Goal: Task Accomplishment & Management: Complete application form

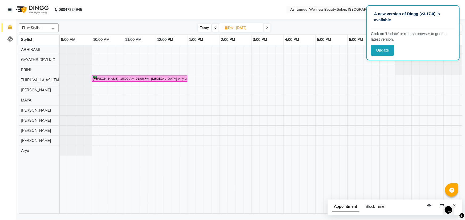
scroll to position [0, 45]
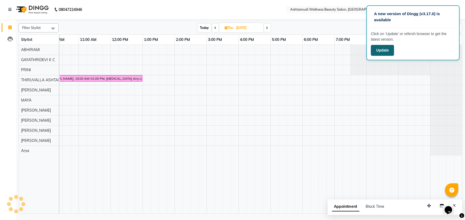
click at [382, 52] on button "Update" at bounding box center [382, 50] width 23 height 11
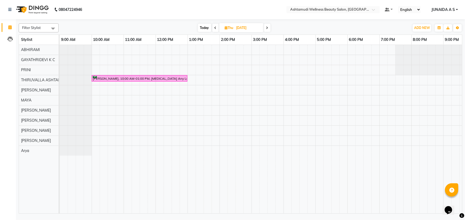
click at [249, 26] on input "[DATE]" at bounding box center [248, 28] width 27 height 8
select select "9"
select select "2025"
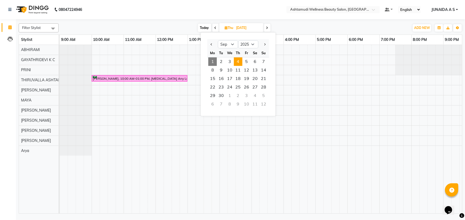
click at [215, 64] on span "1" at bounding box center [212, 62] width 9 height 9
type input "[DATE]"
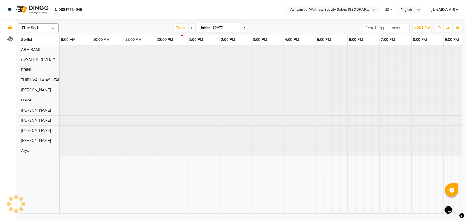
scroll to position [0, 45]
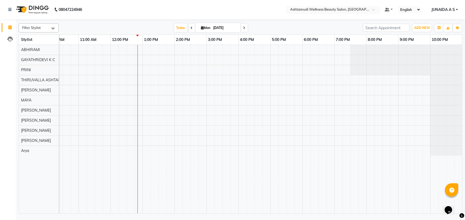
click at [332, 11] on input "text" at bounding box center [327, 9] width 77 height 5
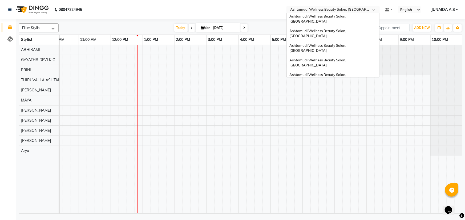
scroll to position [1, 0]
click at [343, 71] on div "Ashtamudi Wellness Beauty Salon, [GEOGRAPHIC_DATA]" at bounding box center [332, 78] width 93 height 15
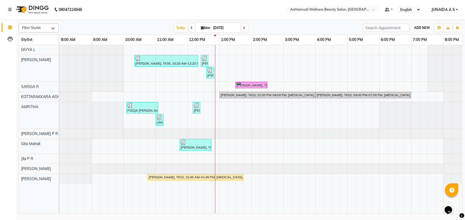
click at [419, 28] on span "ADD NEW" at bounding box center [422, 28] width 16 height 4
drag, startPoint x: 420, startPoint y: 38, endPoint x: 416, endPoint y: 37, distance: 3.2
click at [419, 38] on button "Add Appointment" at bounding box center [410, 38] width 42 height 7
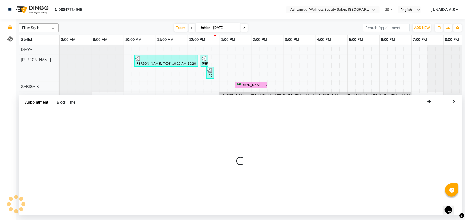
select select "540"
select select "tentative"
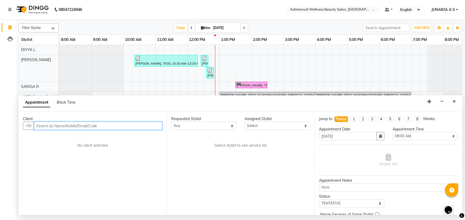
click at [114, 126] on input "text" at bounding box center [98, 126] width 128 height 8
paste input "9778543895"
type input "9778543895"
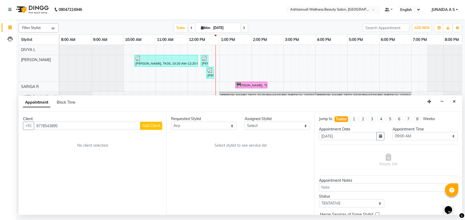
click at [160, 126] on span "Add Client" at bounding box center [151, 126] width 18 height 5
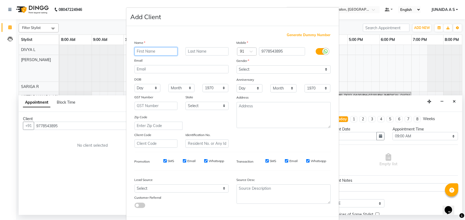
click at [139, 51] on input "text" at bounding box center [155, 51] width 43 height 8
type input "chinchu"
click at [261, 68] on select "Select Male Female Other Prefer Not To Say" at bounding box center [283, 69] width 94 height 8
select select "female"
click at [236, 65] on select "Select Male Female Other Prefer Not To Say" at bounding box center [283, 69] width 94 height 8
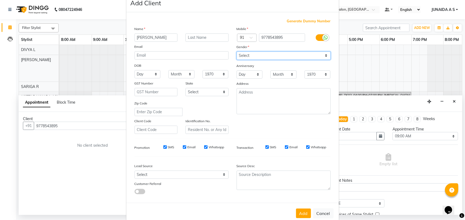
scroll to position [27, 0]
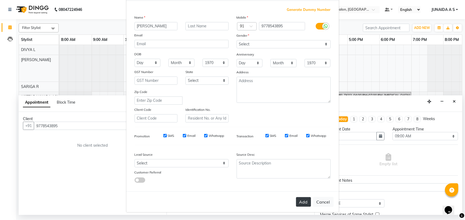
click at [303, 206] on button "Add" at bounding box center [303, 203] width 15 height 10
type input "97******95"
select select
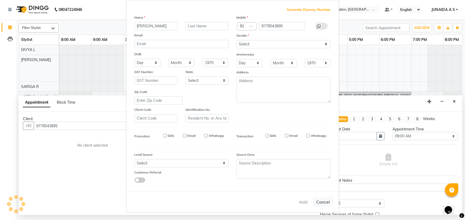
select select
checkbox input "false"
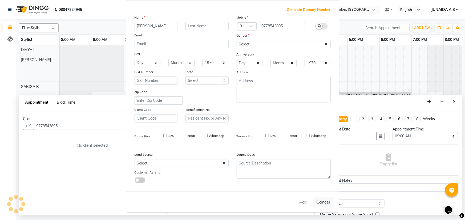
checkbox input "false"
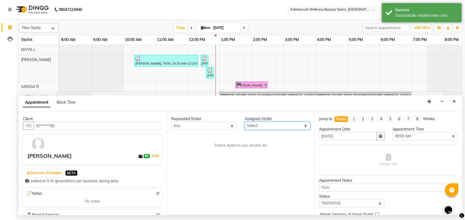
click at [292, 127] on select "Select AMRITHA DIVYA L Gita Mahali Jibi P R Karina Darjee KOTTARAKKARA ASHTAMUD…" at bounding box center [276, 126] width 65 height 8
select select "27462"
click at [244, 122] on select "Select AMRITHA DIVYA L Gita Mahali Jibi P R Karina Darjee KOTTARAKKARA ASHTAMUD…" at bounding box center [276, 126] width 65 height 8
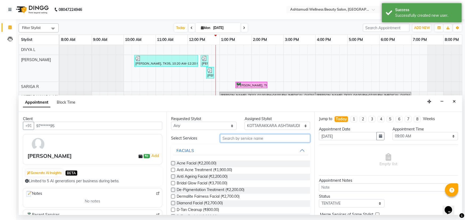
click at [251, 142] on input "text" at bounding box center [265, 138] width 90 height 8
click at [251, 139] on input "text" at bounding box center [265, 138] width 90 height 8
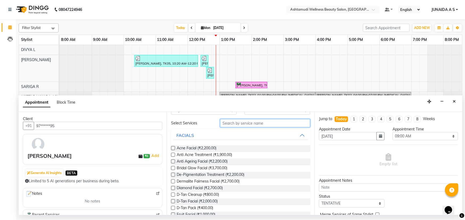
scroll to position [0, 0]
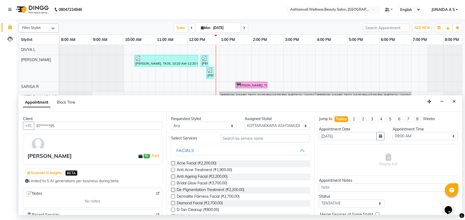
click at [353, 7] on input "text" at bounding box center [327, 9] width 77 height 5
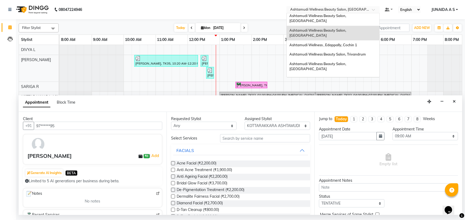
scroll to position [48, 0]
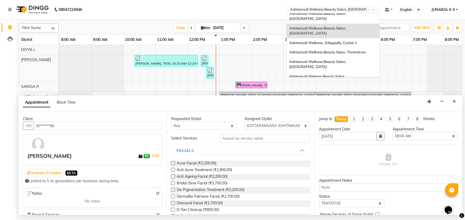
click at [353, 87] on div "Ashtamudi Wellness Beauty Salon, [GEOGRAPHIC_DATA]" at bounding box center [332, 94] width 93 height 15
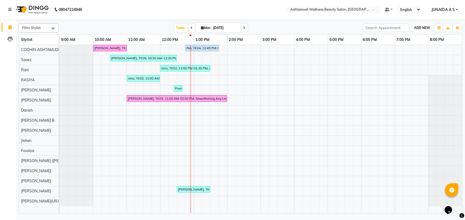
click at [420, 27] on span "ADD NEW" at bounding box center [422, 28] width 16 height 4
click at [409, 37] on button "Add Appointment" at bounding box center [410, 38] width 42 height 7
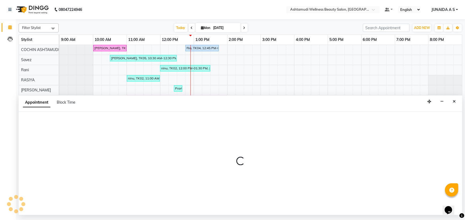
select select "600"
select select "tentative"
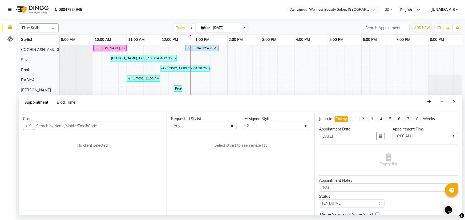
click at [53, 124] on input "text" at bounding box center [98, 126] width 128 height 8
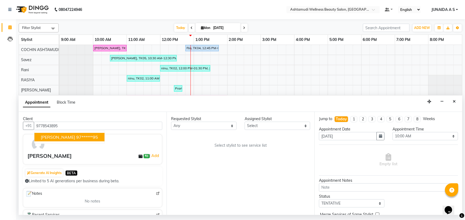
click at [76, 138] on ngb-highlight "97******95" at bounding box center [87, 137] width 22 height 5
type input "97******95"
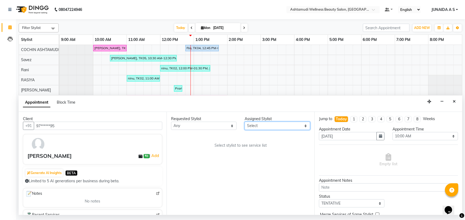
click at [254, 126] on select "Select Aiswarya B Ankith(URAJ) BINU MANGAR COCHIN ASHTAMUDI Danish Diksha Thapa…" at bounding box center [276, 126] width 65 height 8
select select "27313"
click at [244, 122] on select "Select Aiswarya B Ankith(URAJ) BINU MANGAR COCHIN ASHTAMUDI Danish Diksha Thapa…" at bounding box center [276, 126] width 65 height 8
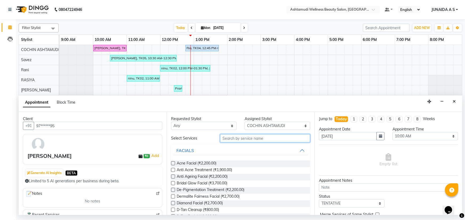
click at [250, 139] on input "text" at bounding box center [265, 138] width 90 height 8
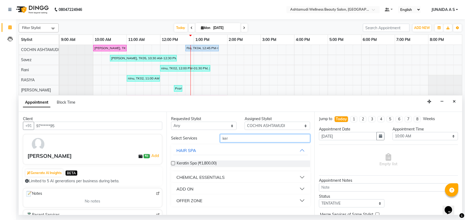
type input "ker"
click at [200, 202] on div "OFFER ZONE" at bounding box center [189, 201] width 26 height 6
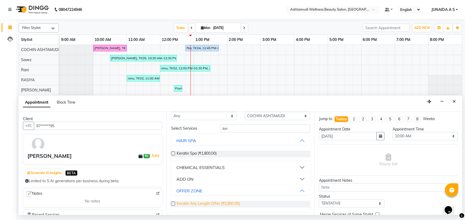
click at [207, 203] on span "Keratin Any Length Offer (₹5,900.00)" at bounding box center [208, 204] width 63 height 7
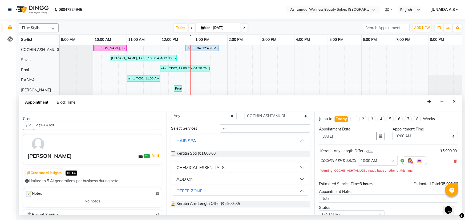
checkbox input "false"
drag, startPoint x: 399, startPoint y: 138, endPoint x: 399, endPoint y: 132, distance: 5.3
click at [399, 138] on select "Select 10:00 AM 10:15 AM 10:30 AM 10:45 AM 11:00 AM 11:15 AM 11:30 AM 11:45 AM …" at bounding box center [424, 136] width 65 height 8
select select "1170"
click at [392, 132] on select "Select 10:00 AM 10:15 AM 10:30 AM 10:45 AM 11:00 AM 11:15 AM 11:30 AM 11:45 AM …" at bounding box center [424, 136] width 65 height 8
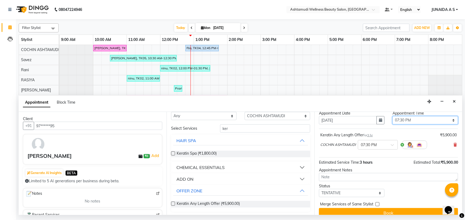
scroll to position [23, 0]
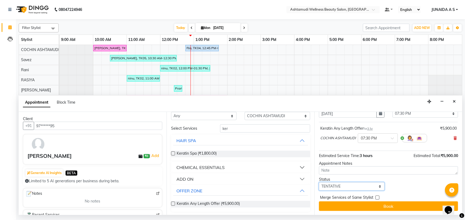
click at [350, 184] on select "Select TENTATIVE CONFIRM CHECK-IN UPCOMING" at bounding box center [351, 187] width 65 height 8
click at [319, 183] on select "Select TENTATIVE CONFIRM CHECK-IN UPCOMING" at bounding box center [351, 187] width 65 height 8
click at [342, 161] on div "Appointment Notes" at bounding box center [388, 164] width 139 height 6
click at [339, 189] on select "Select TENTATIVE CONFIRM CHECK-IN UPCOMING" at bounding box center [351, 187] width 65 height 8
select select "confirm booking"
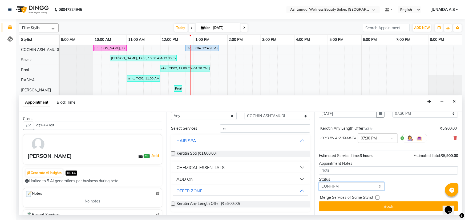
click at [319, 183] on select "Select TENTATIVE CONFIRM CHECK-IN UPCOMING" at bounding box center [351, 187] width 65 height 8
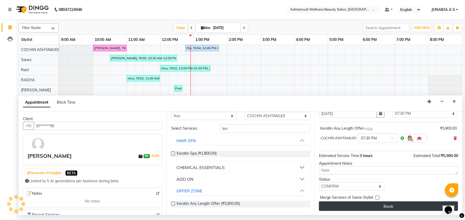
click at [344, 206] on button "Book" at bounding box center [388, 207] width 139 height 10
